Goal: Obtain resource: Download file/media

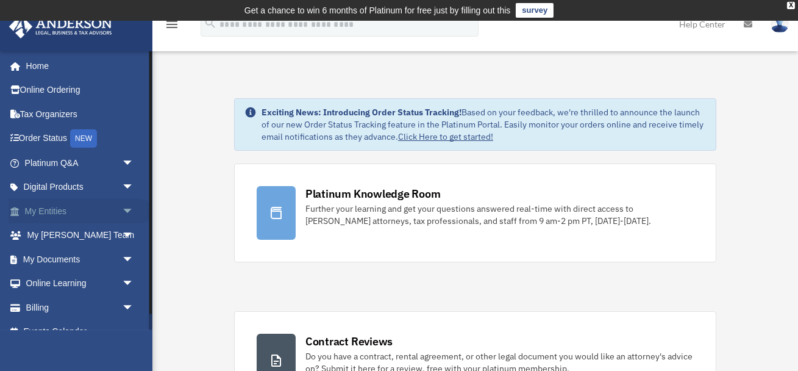
scroll to position [16, 0]
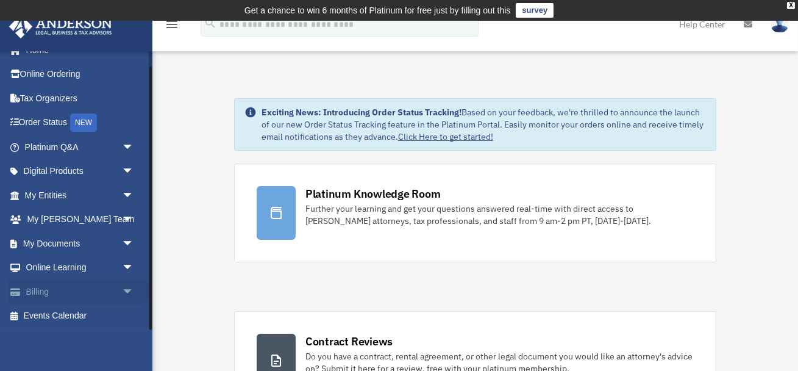
click at [127, 296] on span "arrow_drop_down" at bounding box center [134, 291] width 24 height 25
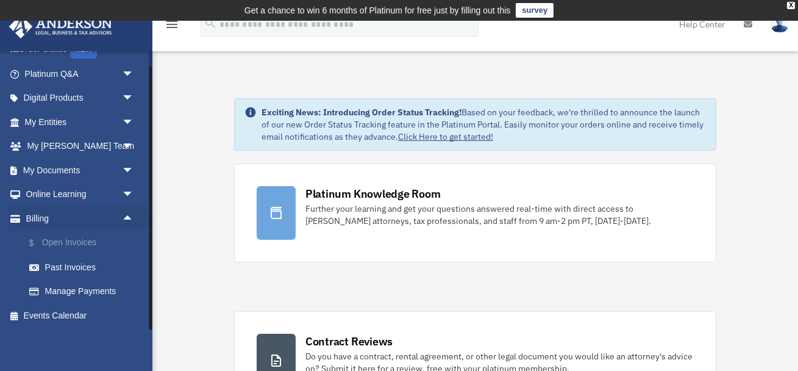
click at [87, 240] on link "$ Open Invoices" at bounding box center [84, 242] width 135 height 25
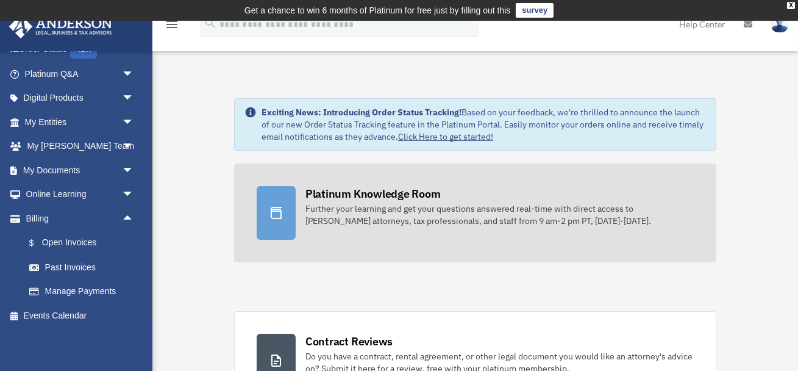
scroll to position [50, 0]
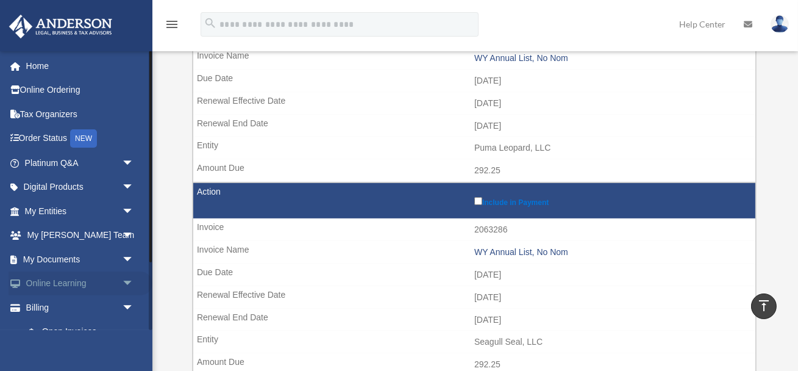
scroll to position [89, 0]
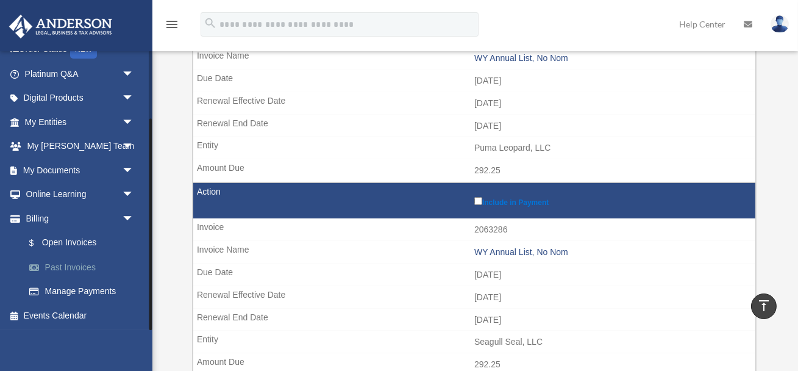
click at [83, 269] on link "Past Invoices" at bounding box center [84, 267] width 135 height 24
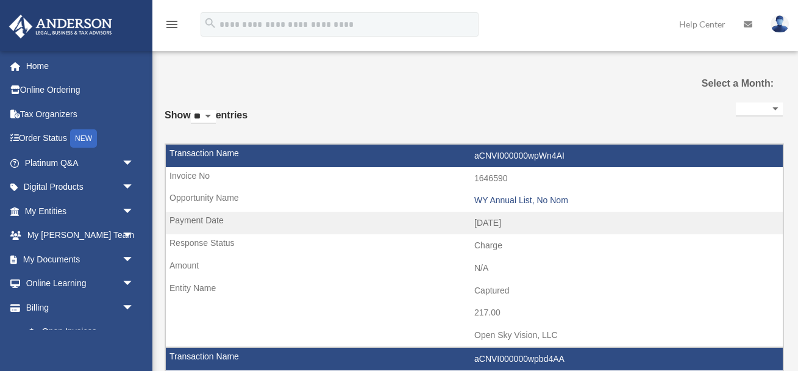
select select
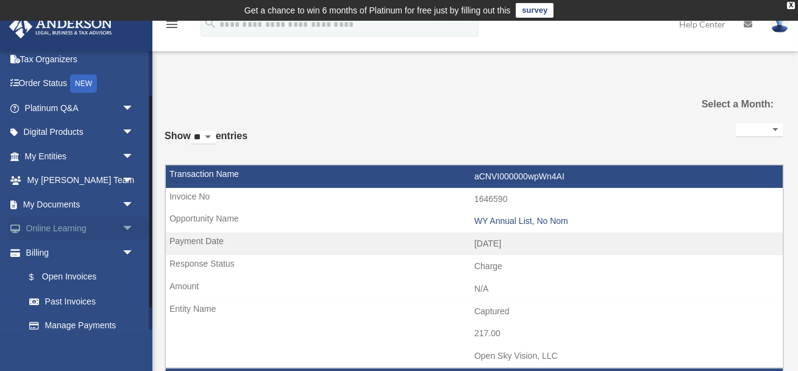
scroll to position [59, 0]
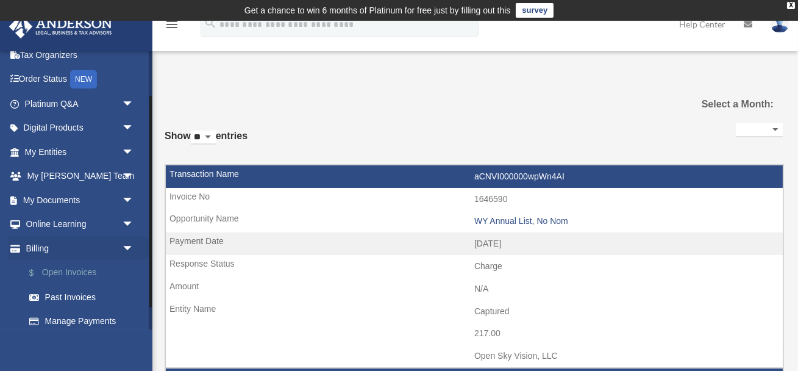
click at [70, 274] on link "$ Open Invoices" at bounding box center [84, 272] width 135 height 25
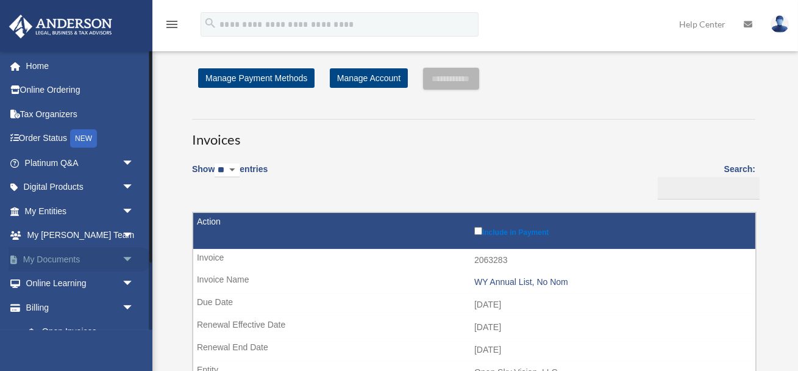
click at [84, 269] on link "My Documents arrow_drop_down" at bounding box center [81, 259] width 144 height 24
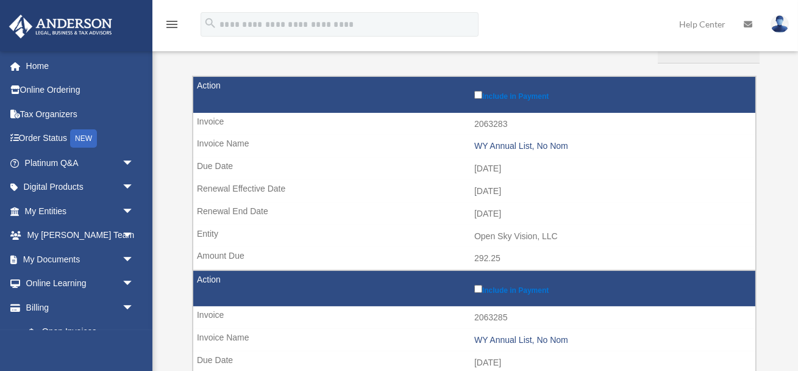
scroll to position [170, 0]
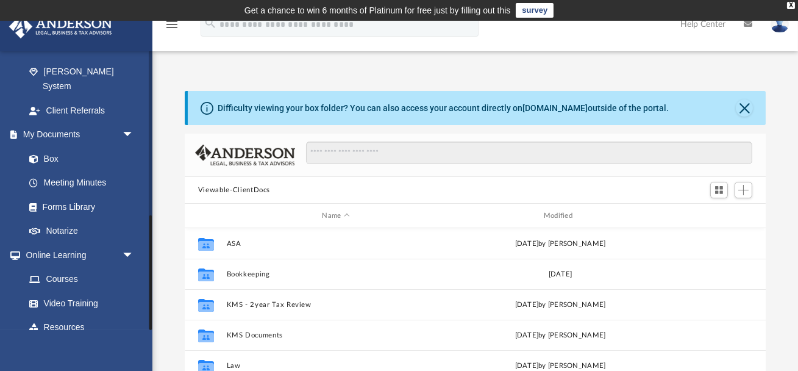
scroll to position [277, 581]
click at [126, 339] on span "arrow_drop_down" at bounding box center [134, 351] width 24 height 25
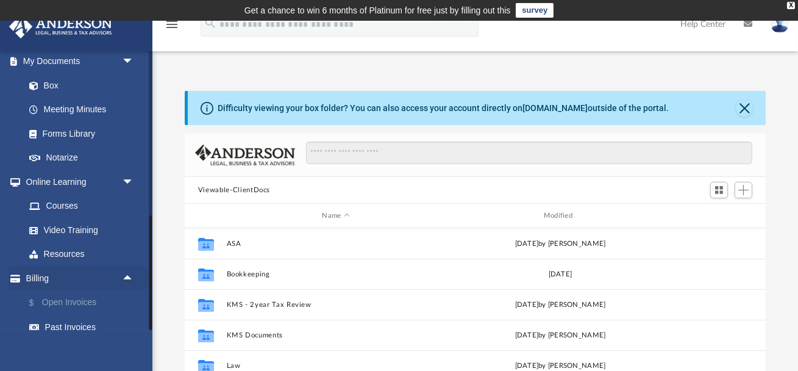
click at [79, 290] on link "$ Open Invoices" at bounding box center [84, 302] width 135 height 25
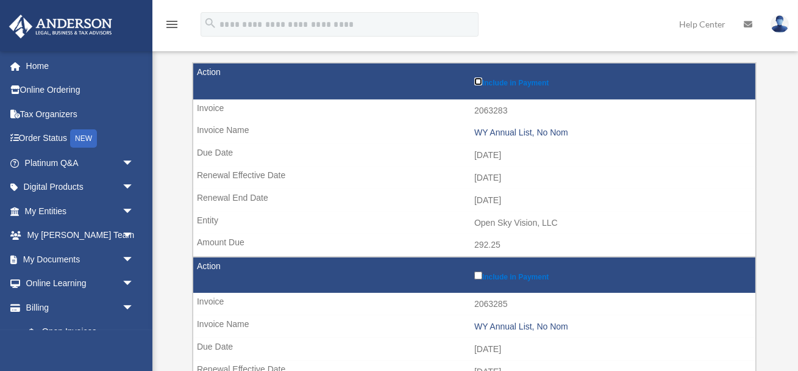
scroll to position [172, 0]
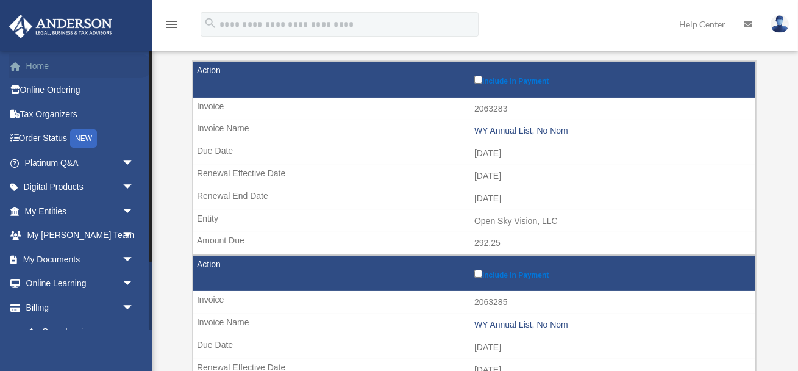
click at [44, 70] on link "Home" at bounding box center [81, 66] width 144 height 24
click at [38, 65] on link "Home" at bounding box center [81, 66] width 144 height 24
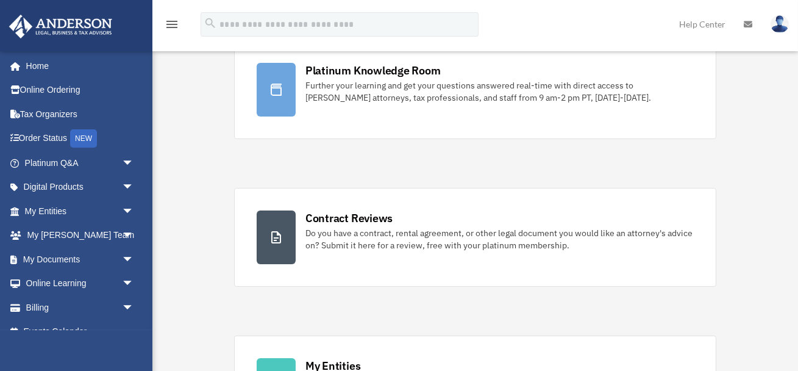
scroll to position [193, 0]
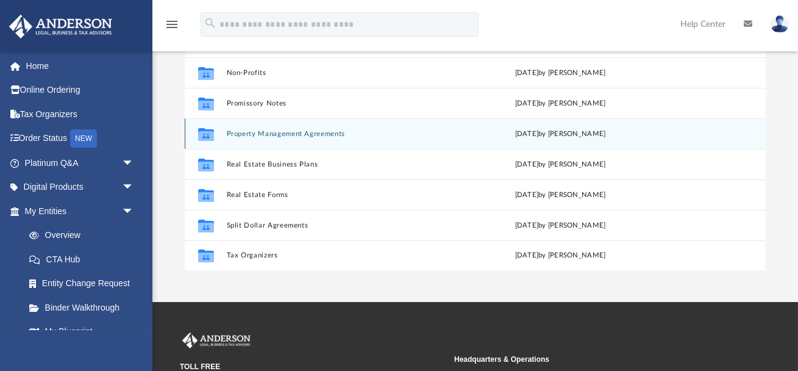
scroll to position [169, 0]
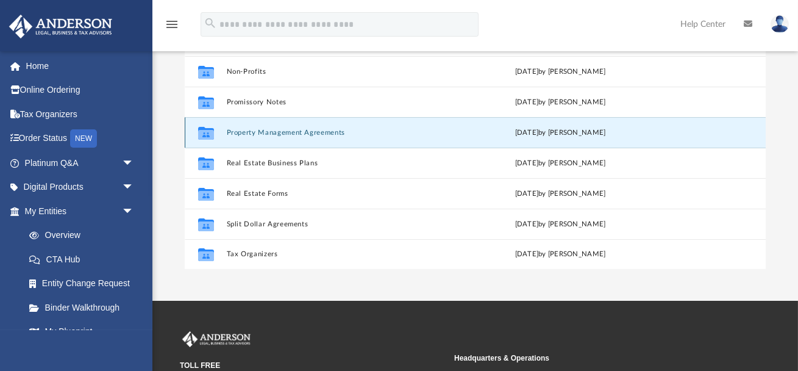
click at [256, 132] on button "Property Management Agreements" at bounding box center [335, 133] width 219 height 8
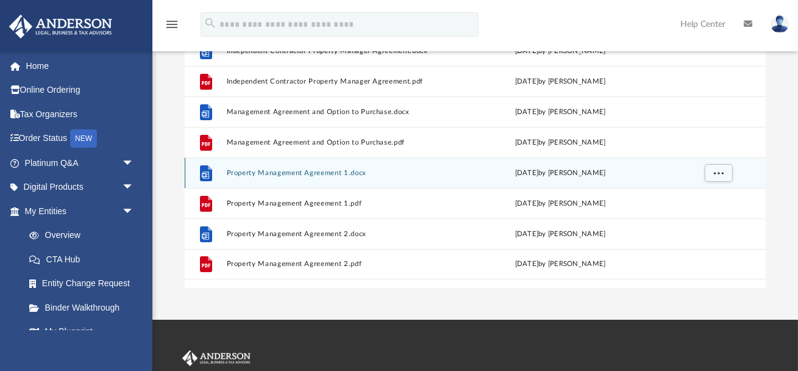
scroll to position [0, 0]
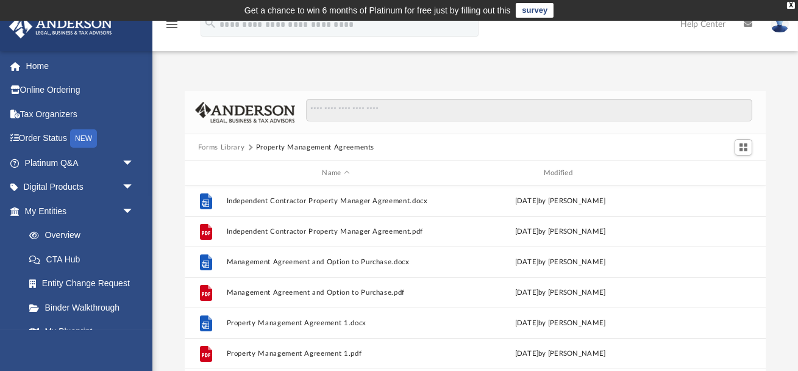
click at [236, 148] on button "Forms Library" at bounding box center [221, 147] width 46 height 11
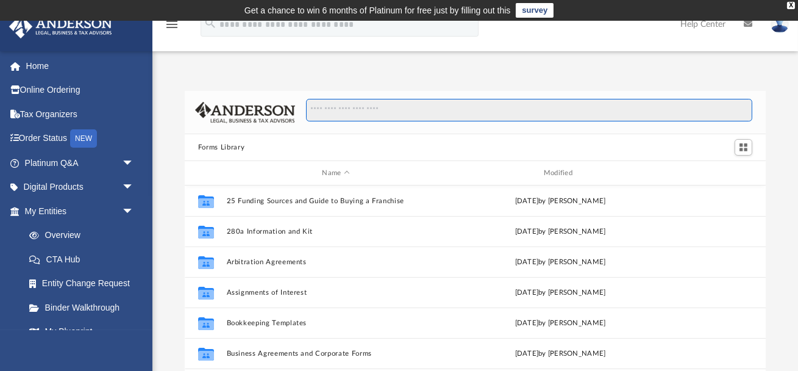
click at [354, 107] on input "Search files and folders" at bounding box center [529, 110] width 446 height 23
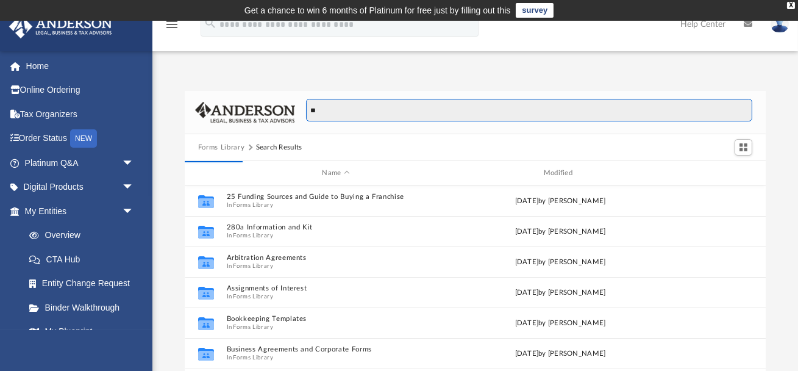
type input "*"
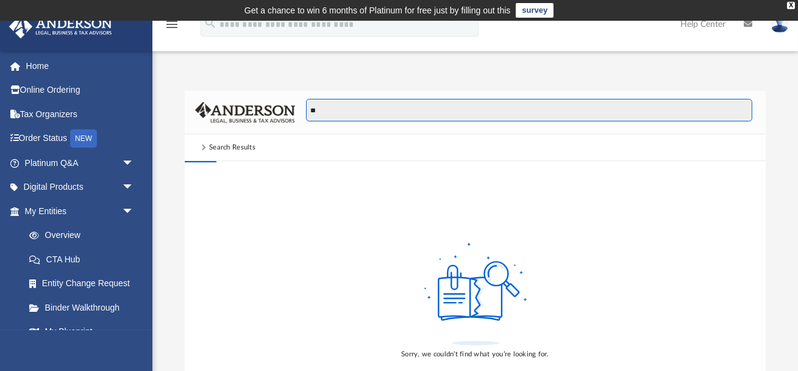
type input "*"
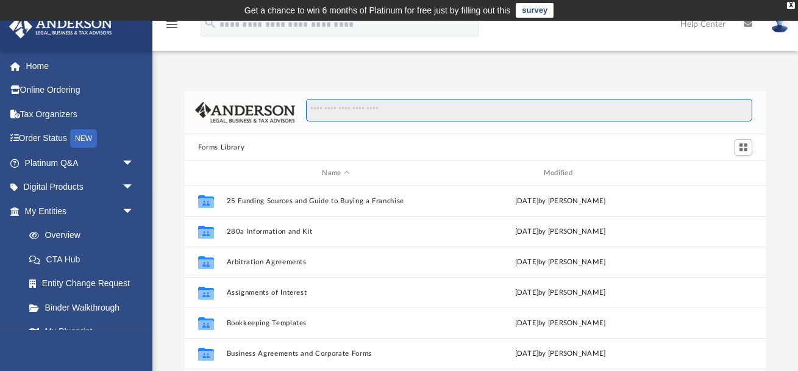
scroll to position [277, 581]
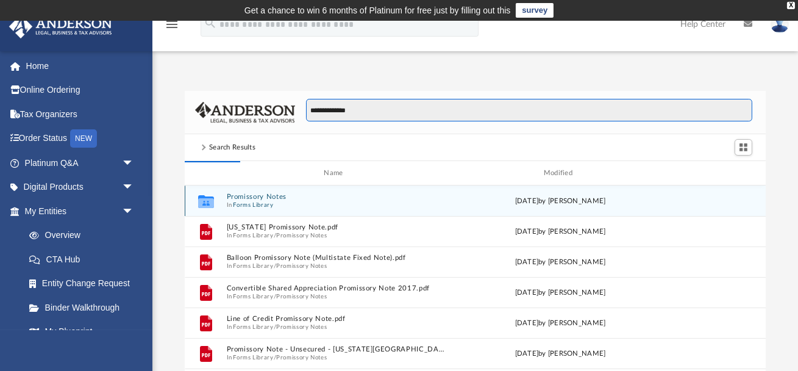
type input "**********"
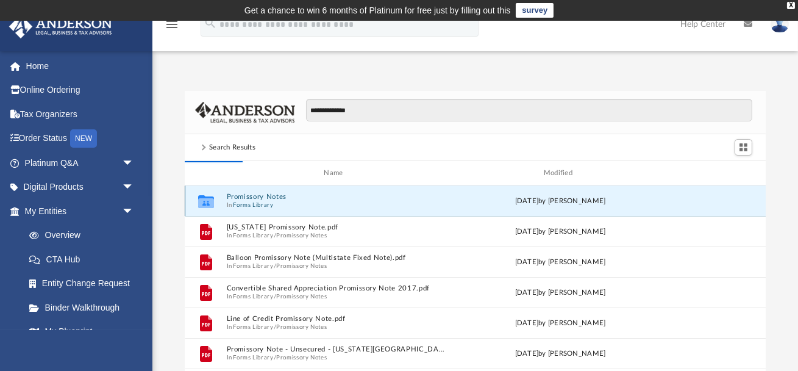
click at [268, 199] on button "Promissory Notes" at bounding box center [335, 197] width 219 height 8
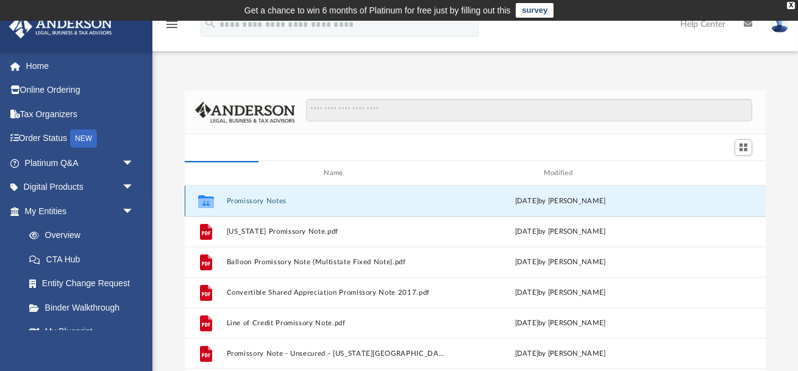
click at [280, 194] on div "Collaborated Folder Promissory Notes Fri Nov 4 2022 by Mary Acree" at bounding box center [475, 200] width 581 height 30
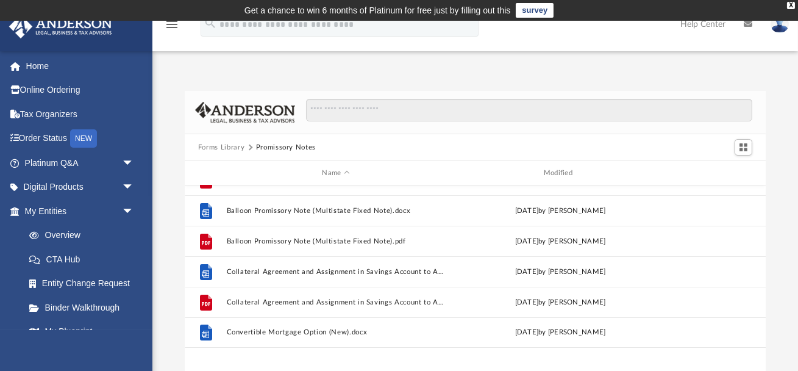
scroll to position [0, 0]
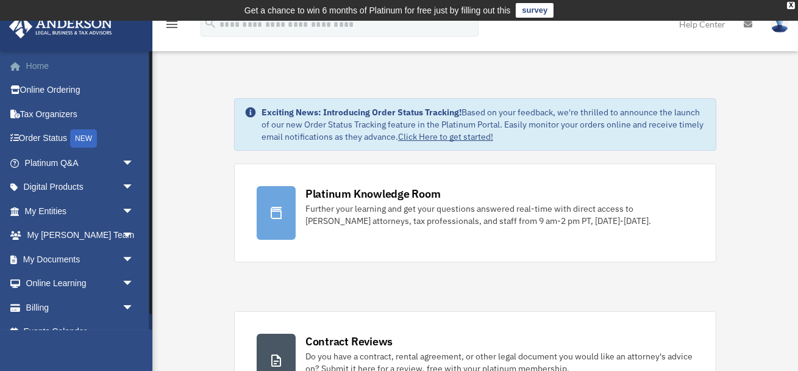
click at [49, 61] on link "Home" at bounding box center [81, 66] width 144 height 24
